Goal: Transaction & Acquisition: Purchase product/service

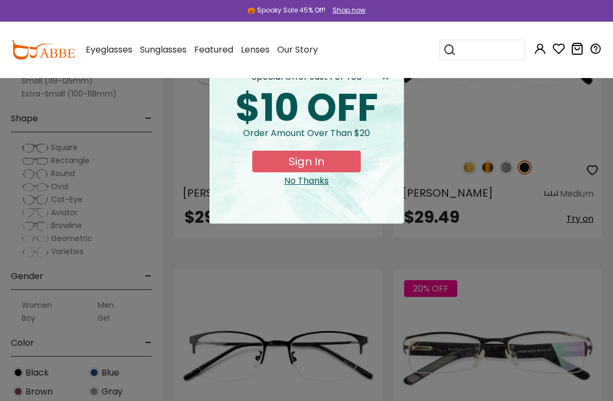
scroll to position [1332, 0]
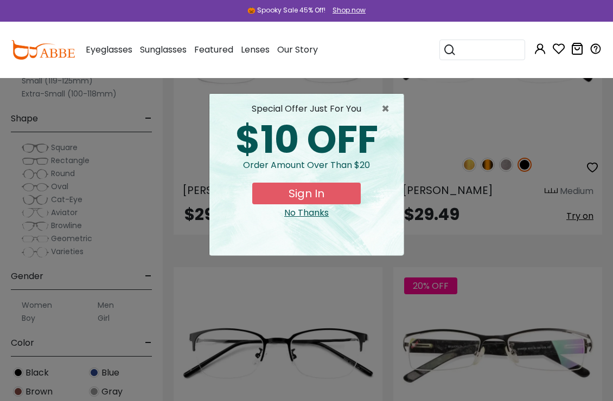
click at [391, 107] on span "×" at bounding box center [388, 108] width 14 height 13
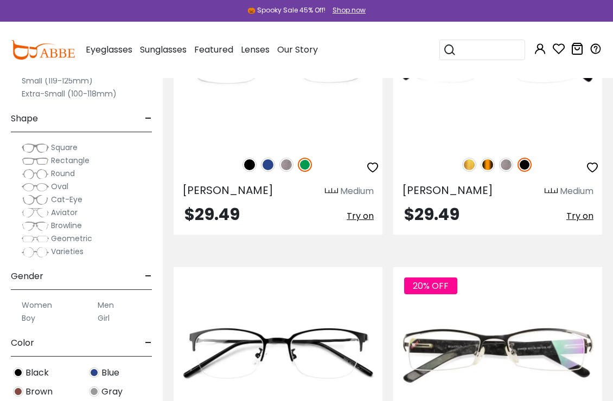
click at [78, 160] on span "Rectangle" at bounding box center [70, 160] width 38 height 11
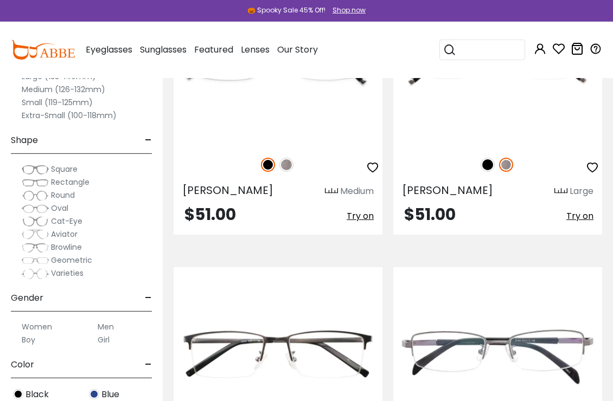
scroll to position [446, 0]
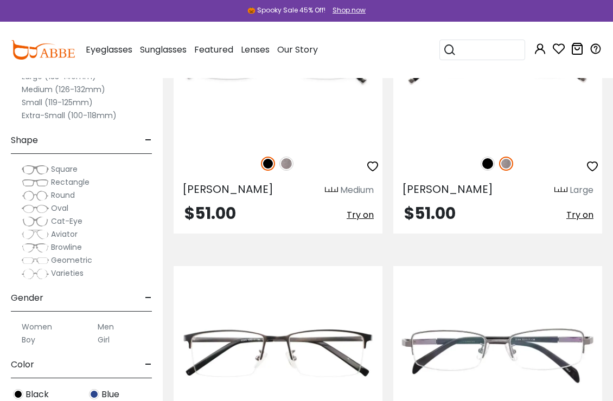
click at [47, 324] on label "Women" at bounding box center [37, 326] width 30 height 13
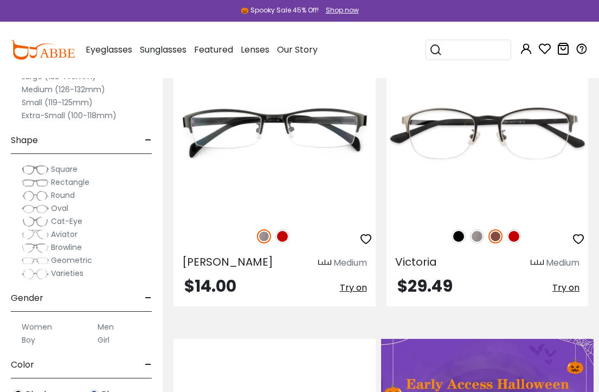
scroll to position [658, 0]
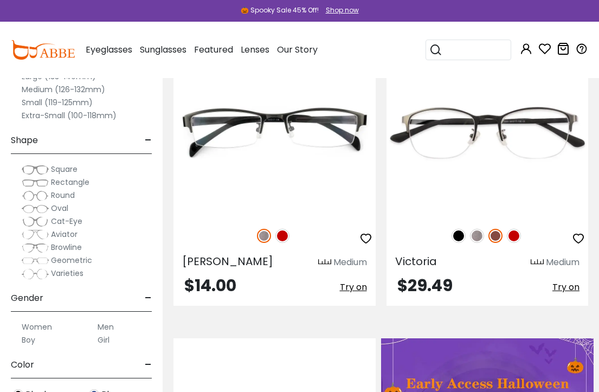
click at [0, 0] on img at bounding box center [0, 0] width 0 height 0
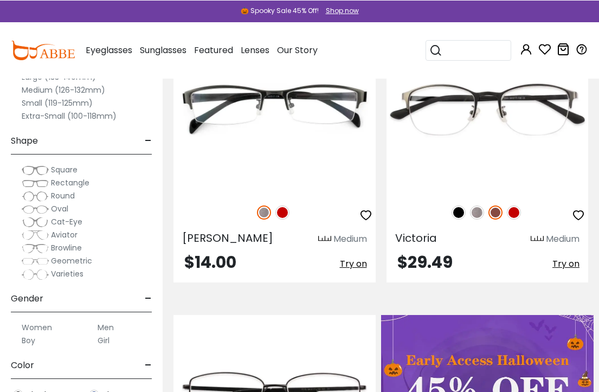
scroll to position [680, 0]
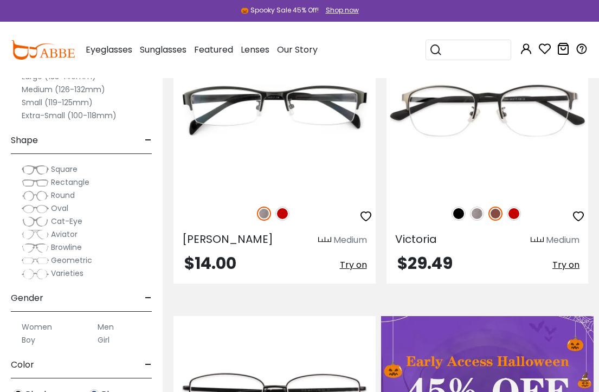
click at [34, 104] on label "Small (119-125mm)" at bounding box center [57, 102] width 71 height 13
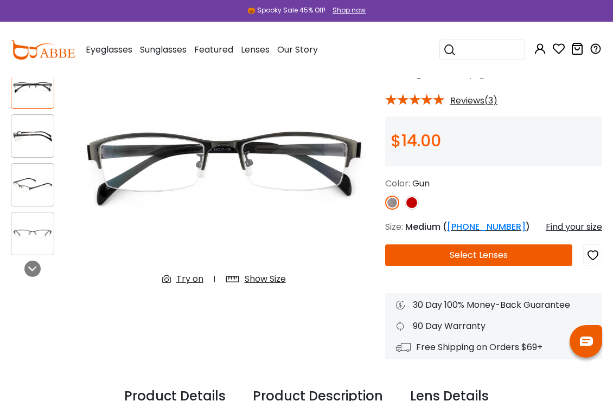
scroll to position [86, 0]
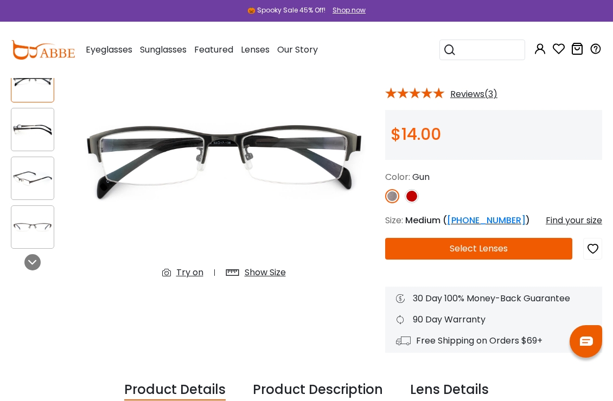
click at [263, 271] on div "Show Size" at bounding box center [265, 272] width 41 height 13
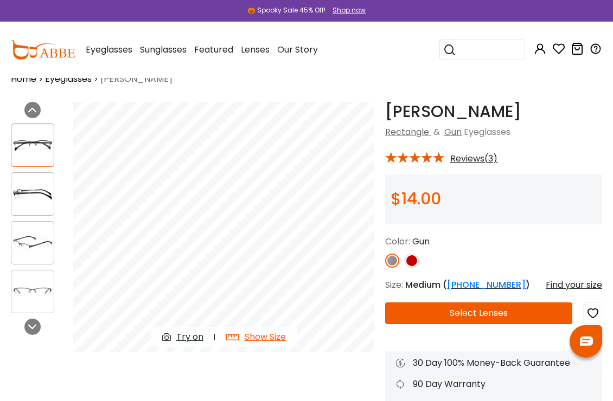
scroll to position [0, 0]
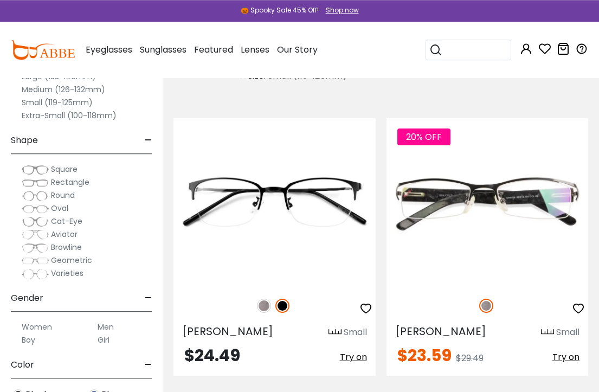
scroll to position [332, 0]
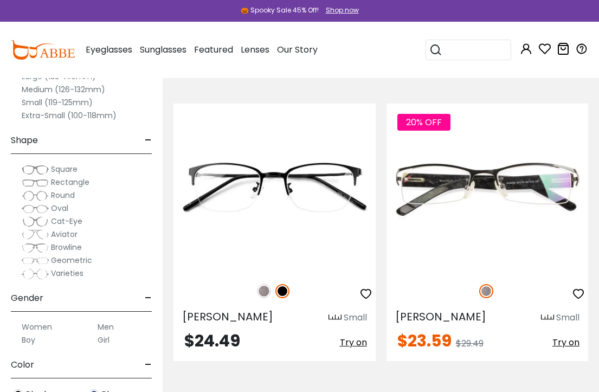
click at [0, 0] on img at bounding box center [0, 0] width 0 height 0
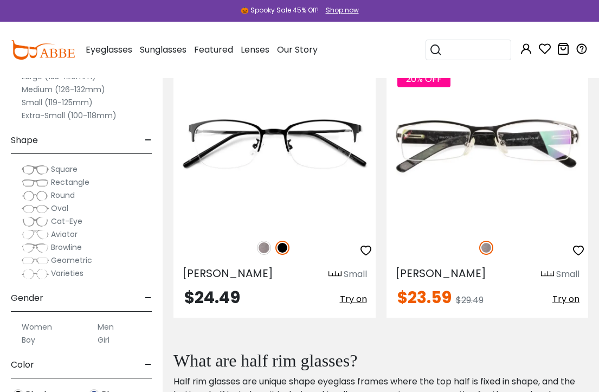
click at [41, 117] on label "Extra-Small (100-118mm)" at bounding box center [69, 115] width 95 height 13
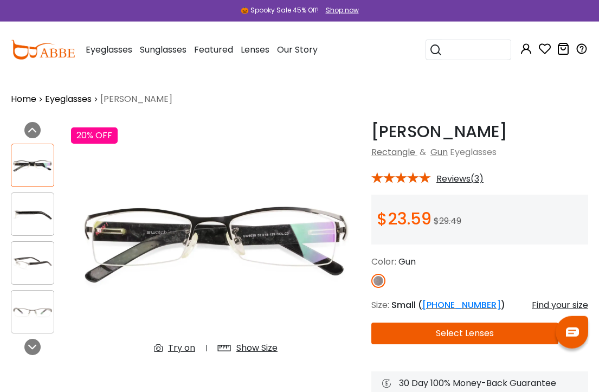
click at [259, 348] on div "Show Size" at bounding box center [256, 348] width 41 height 13
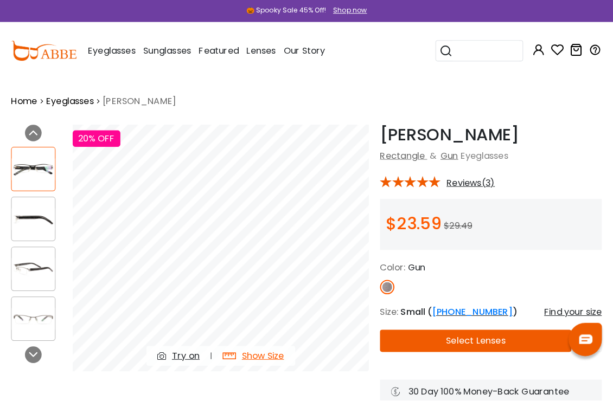
scroll to position [3, 0]
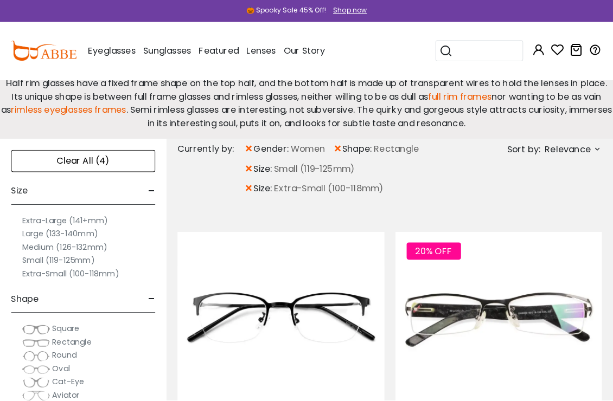
scroll to position [256, 0]
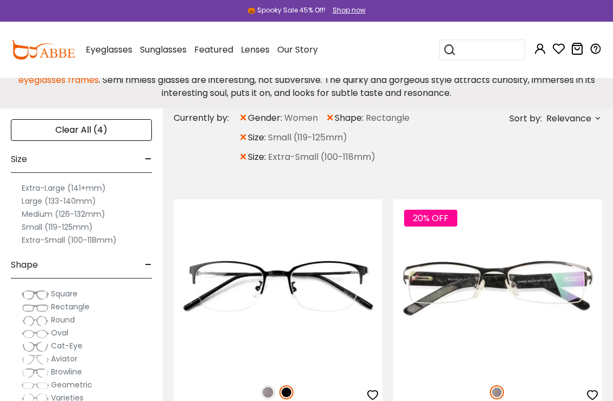
click at [245, 139] on span "×" at bounding box center [243, 138] width 9 height 20
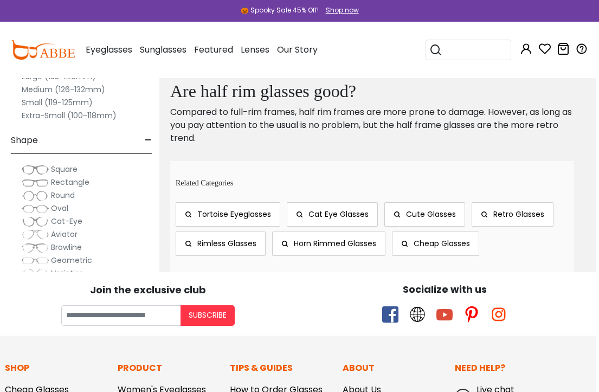
scroll to position [829, 3]
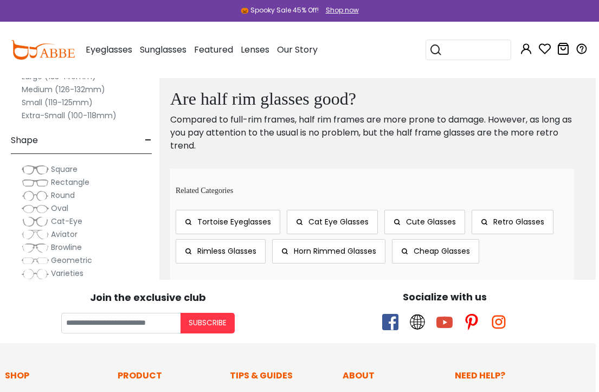
click at [247, 256] on span "Rimless Glasses" at bounding box center [226, 251] width 59 height 11
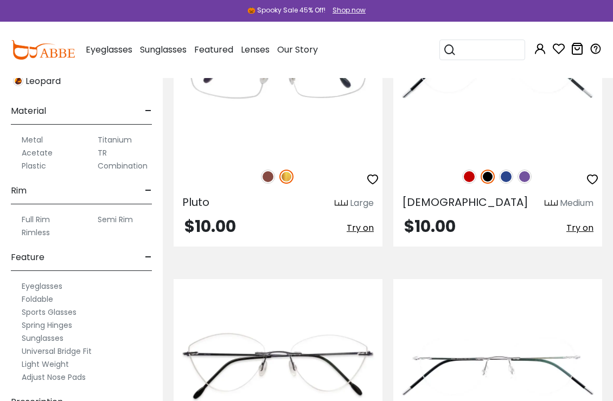
scroll to position [482, 0]
click at [117, 220] on label "Semi Rim" at bounding box center [115, 219] width 35 height 13
